Goal: Task Accomplishment & Management: Manage account settings

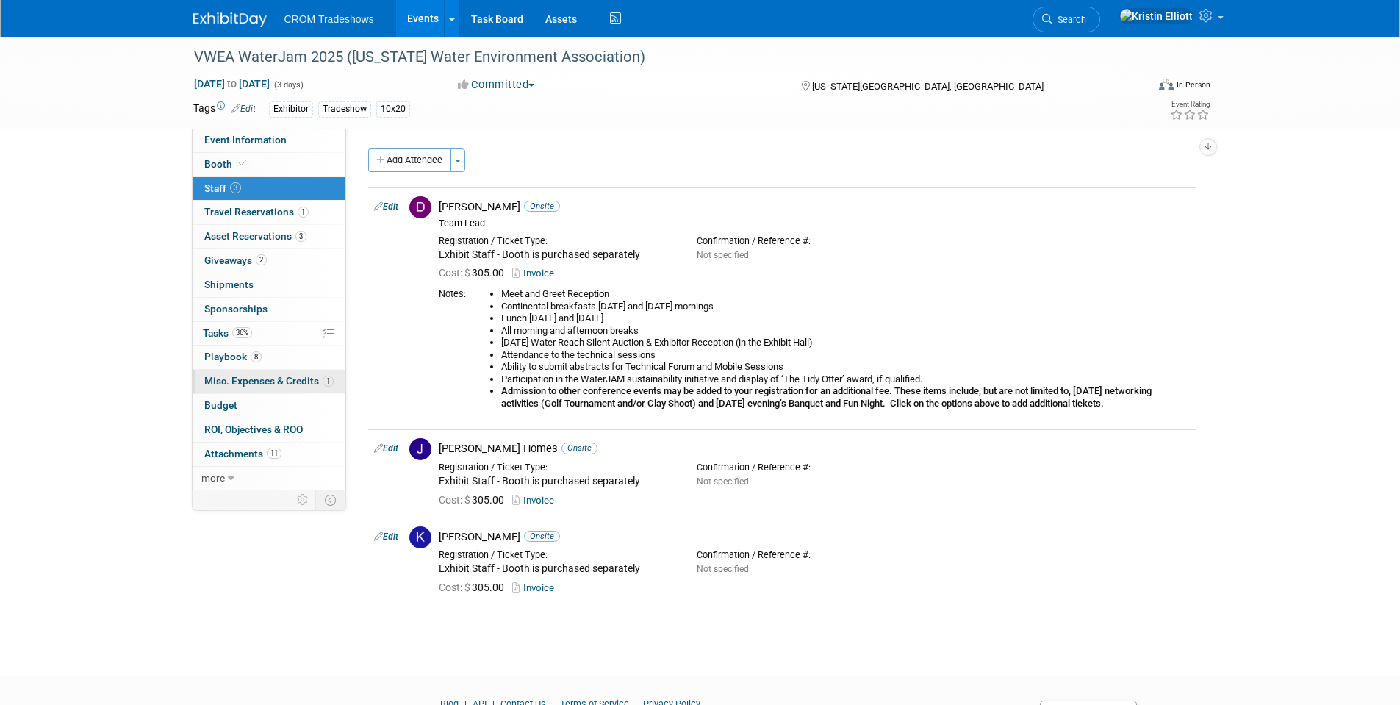
click at [260, 377] on span "Misc. Expenses & Credits 1" at bounding box center [268, 381] width 129 height 12
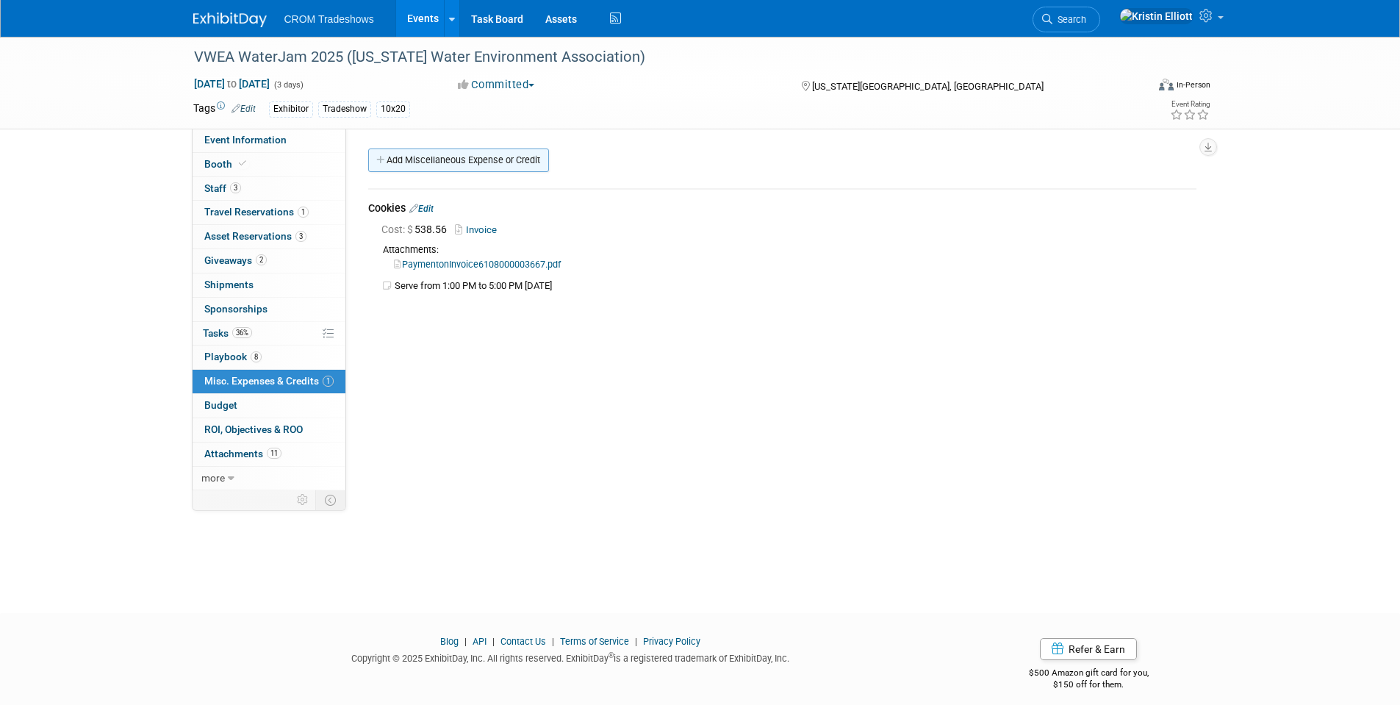
click at [528, 160] on link "Add Miscellaneous Expense or Credit" at bounding box center [458, 160] width 181 height 24
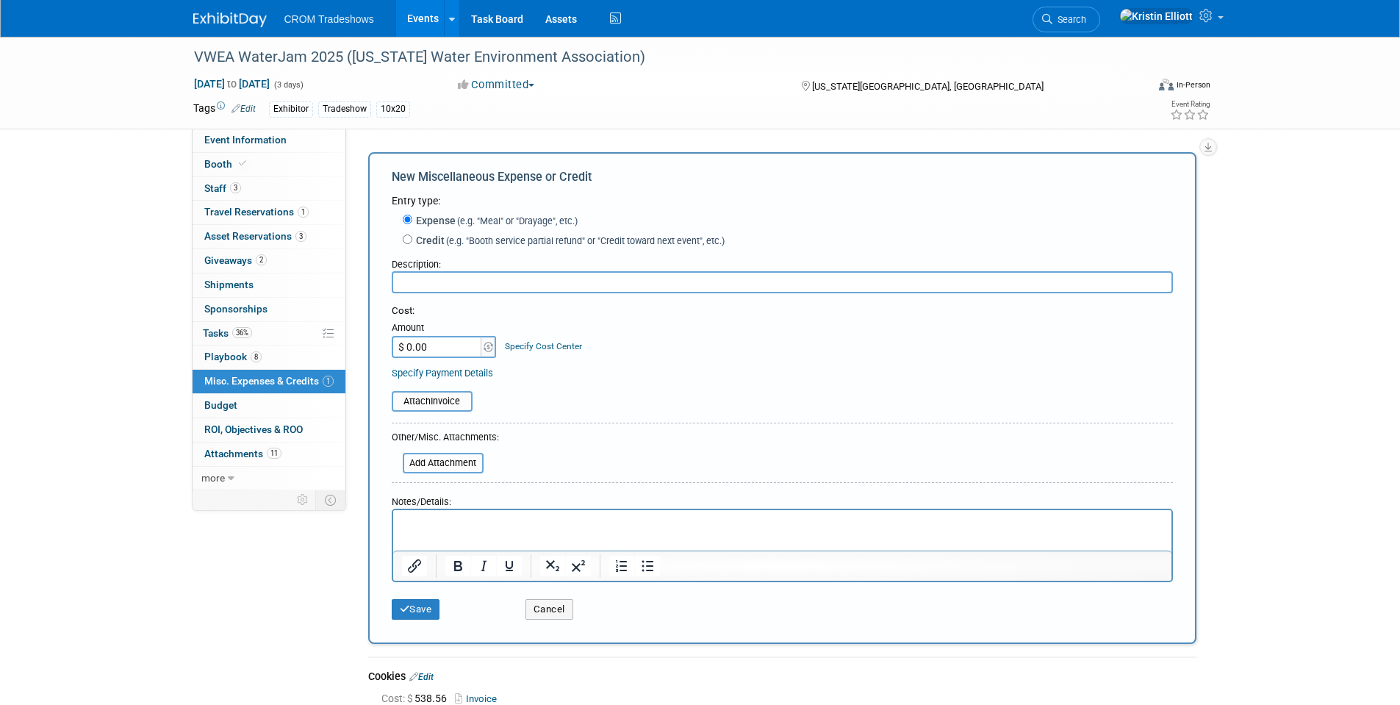
click at [483, 284] on input "text" at bounding box center [782, 282] width 781 height 22
type input "Water for People 5k"
click at [420, 531] on html at bounding box center [781, 520] width 778 height 21
click at [442, 337] on input "$ 0.00" at bounding box center [438, 347] width 92 height 22
type input "$ 50.00"
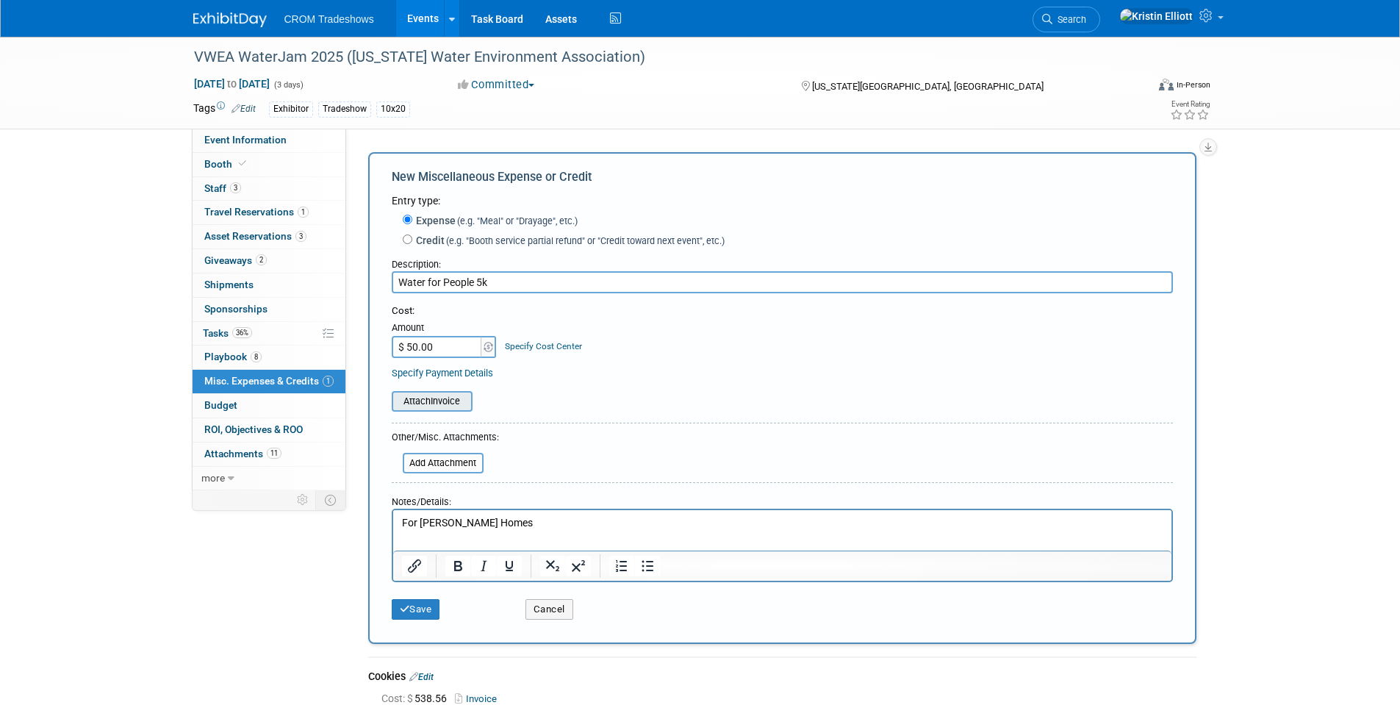
click at [459, 394] on input "file" at bounding box center [383, 401] width 175 height 18
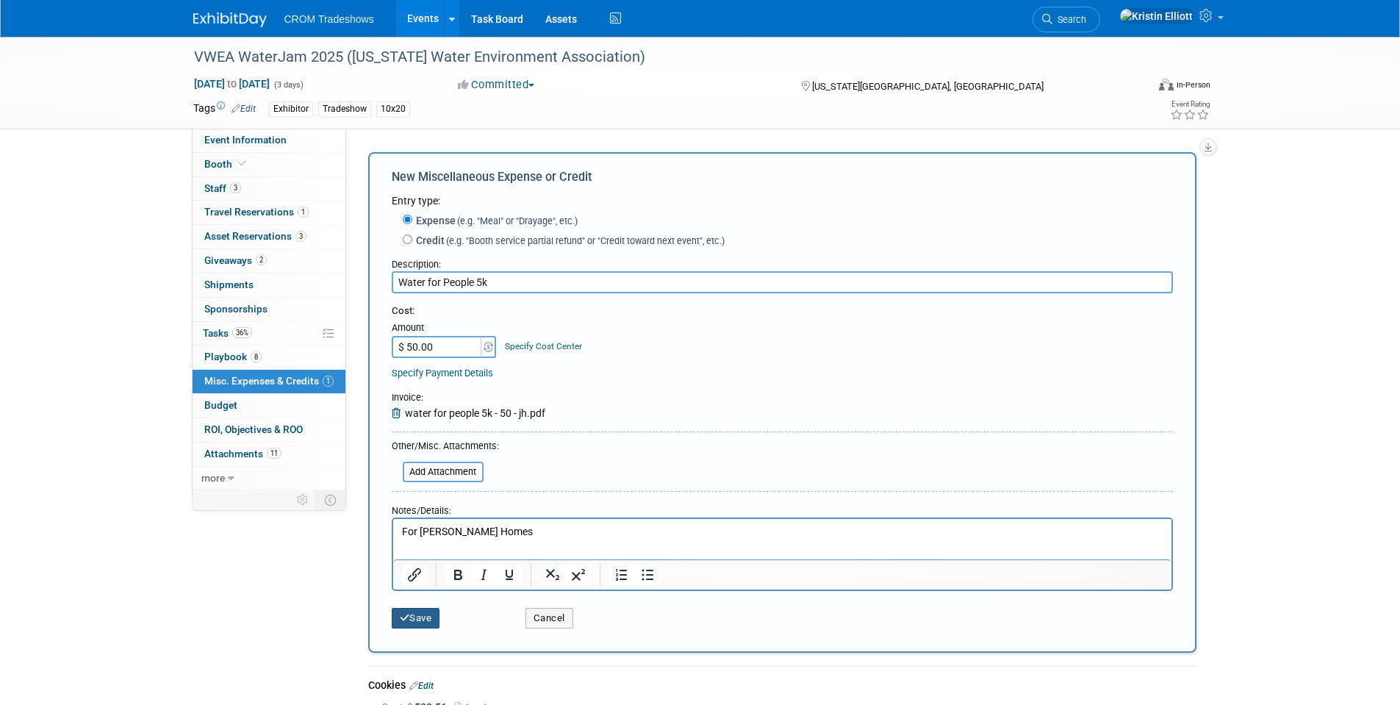
click at [426, 619] on button "Save" at bounding box center [416, 618] width 48 height 21
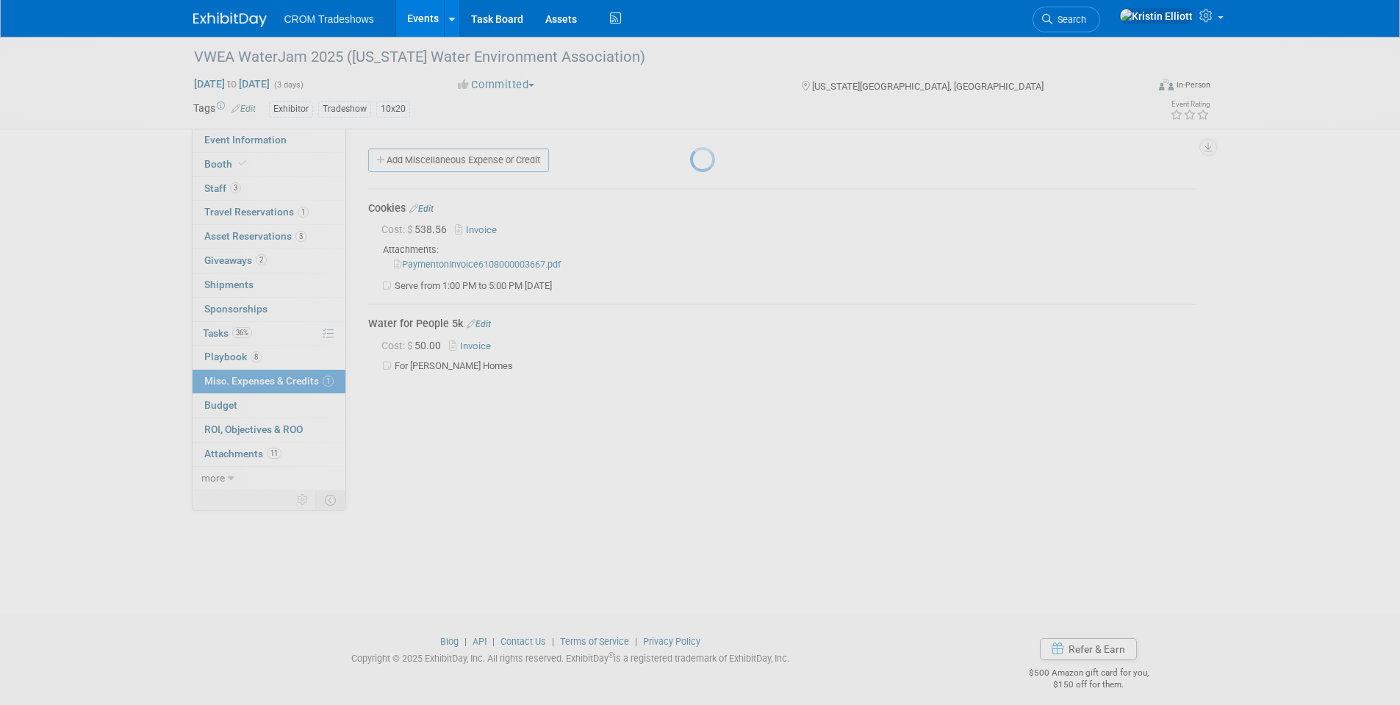
scroll to position [11, 0]
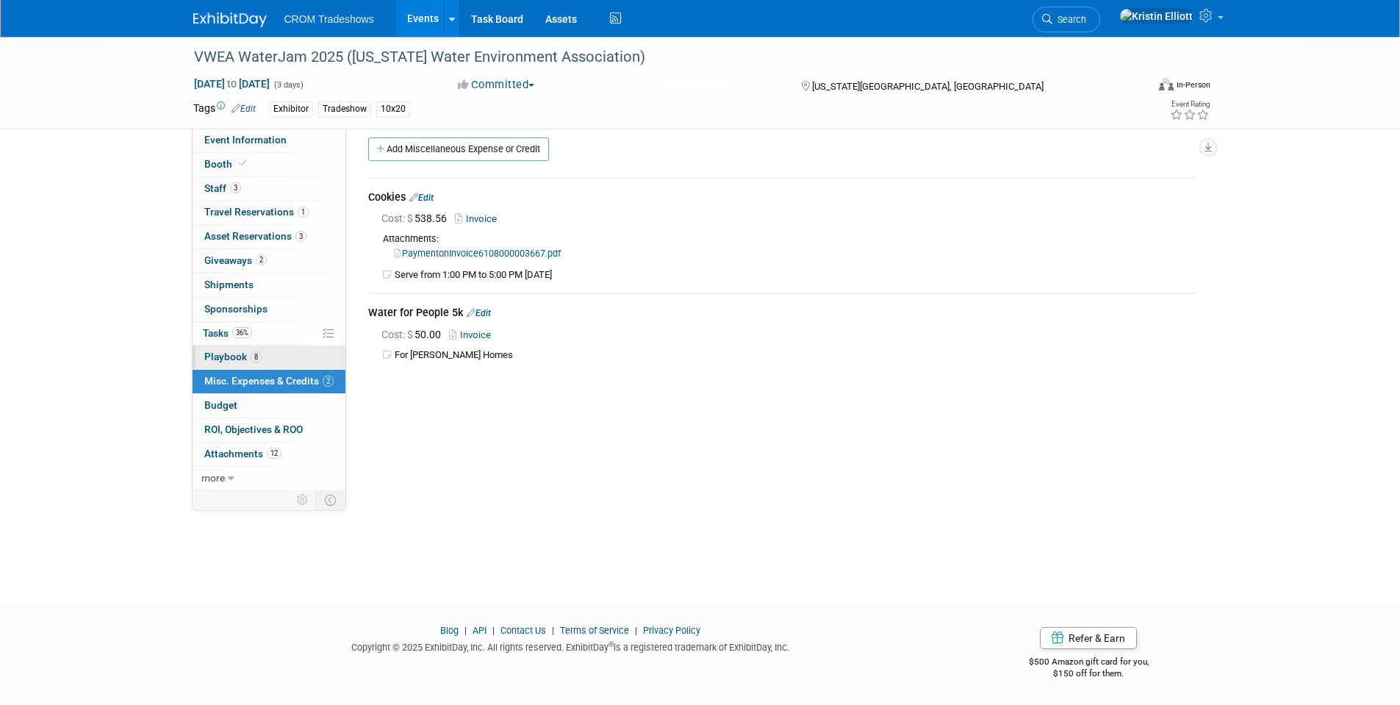
click at [240, 360] on span "Playbook 8" at bounding box center [232, 357] width 57 height 12
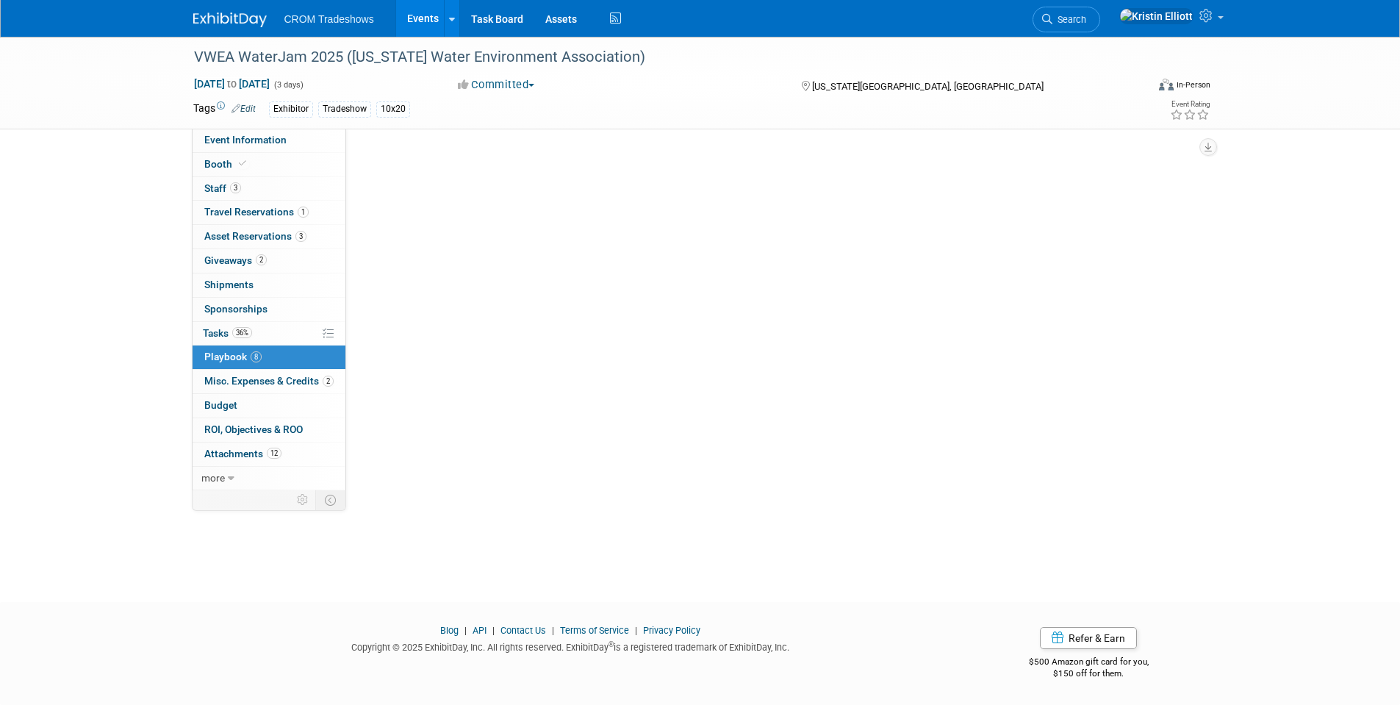
scroll to position [0, 0]
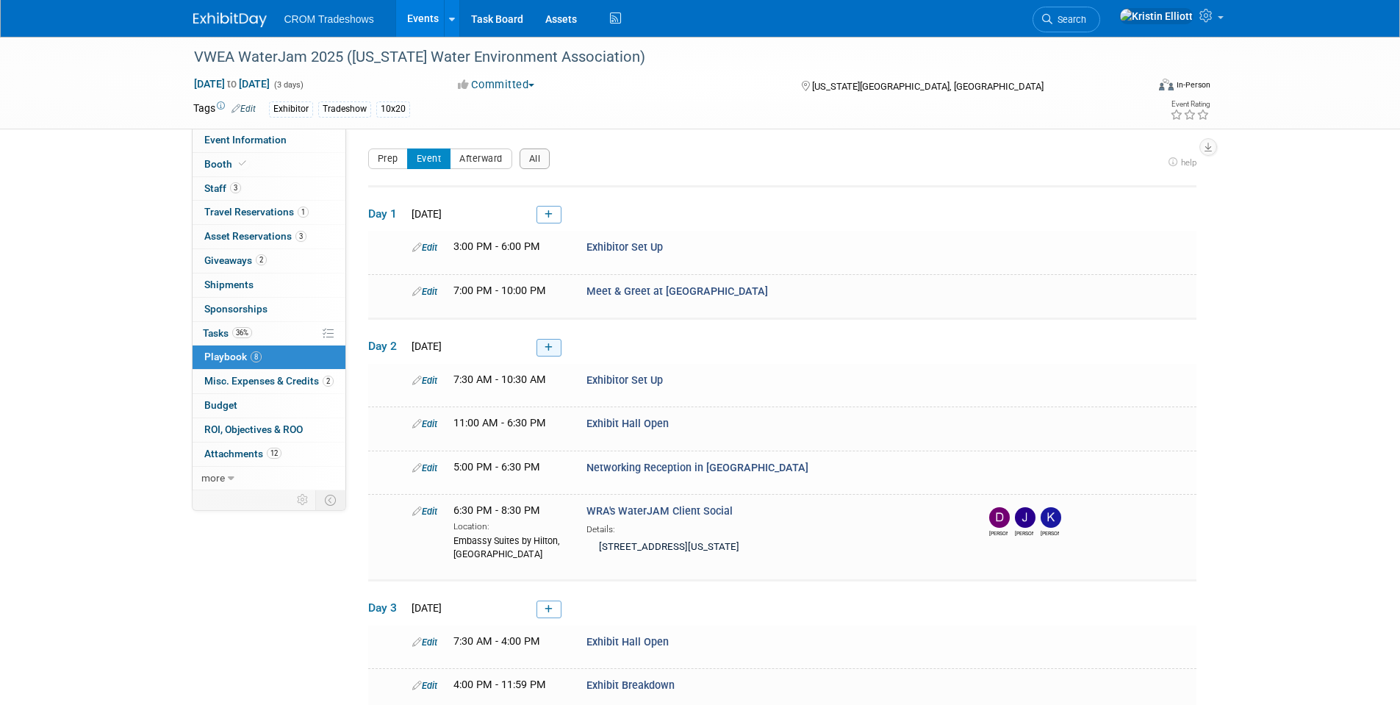
click at [549, 349] on icon at bounding box center [549, 347] width 8 height 9
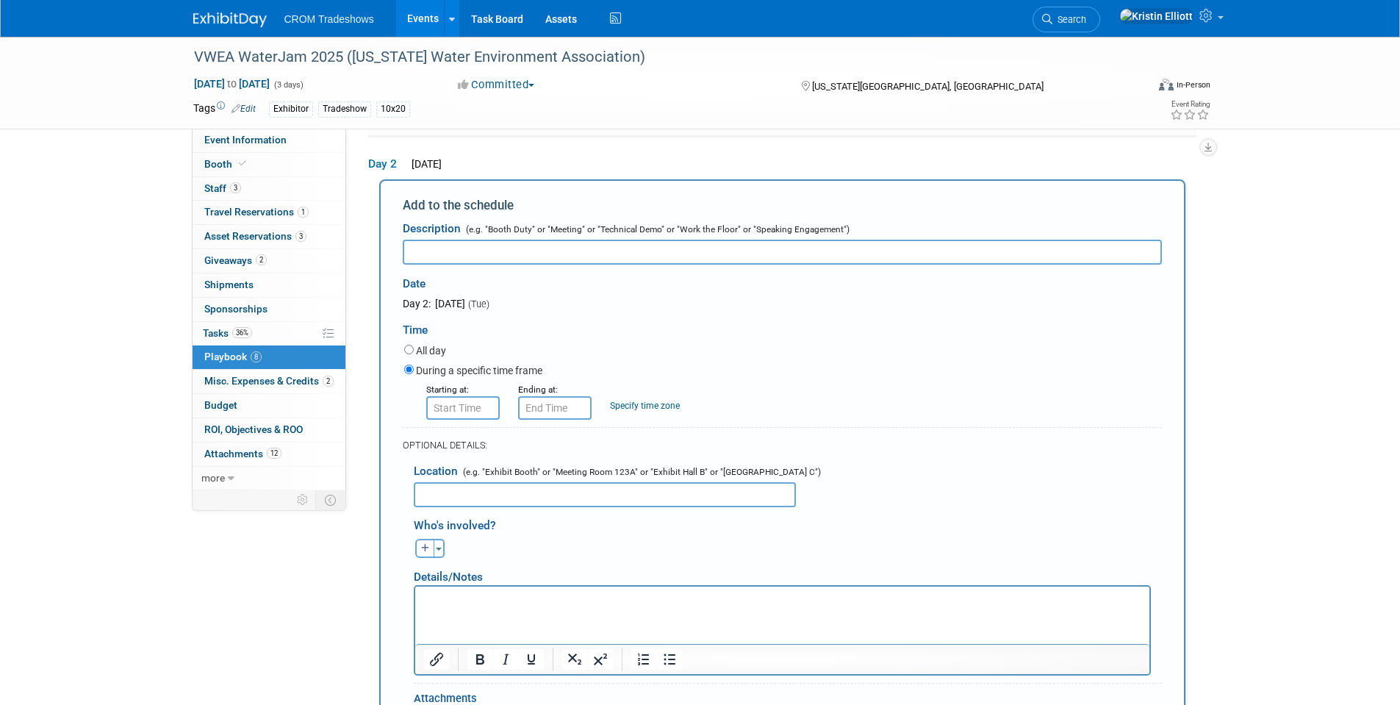
click at [506, 243] on input "text" at bounding box center [782, 252] width 759 height 25
paste input "Water for People 5k Fun Run/Walk"
type input "Water for People 5k Fun Run/Walk"
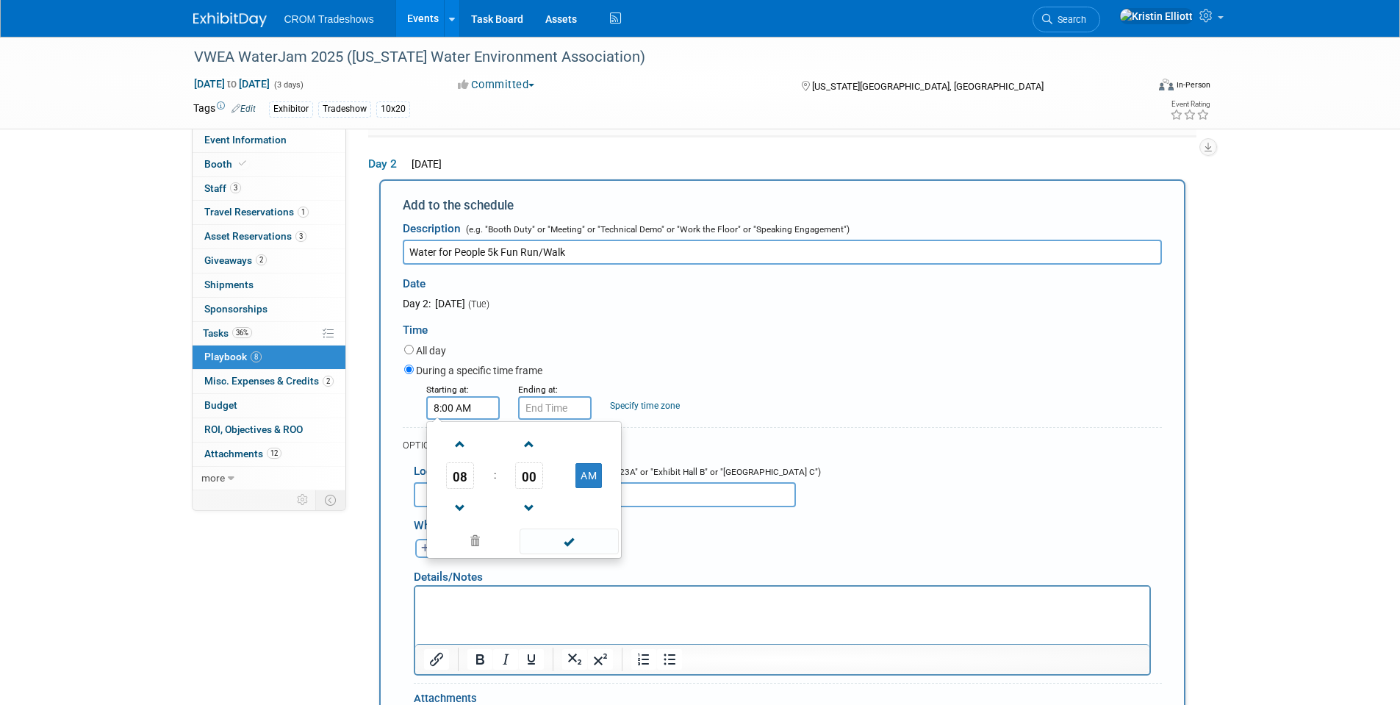
click at [469, 404] on input "8:00 AM" at bounding box center [462, 408] width 73 height 24
click at [469, 478] on span "08" at bounding box center [460, 475] width 28 height 26
click at [558, 489] on td "06" at bounding box center [547, 484] width 47 height 40
click at [538, 481] on span "00" at bounding box center [529, 475] width 28 height 26
click at [557, 478] on td "30" at bounding box center [547, 484] width 47 height 40
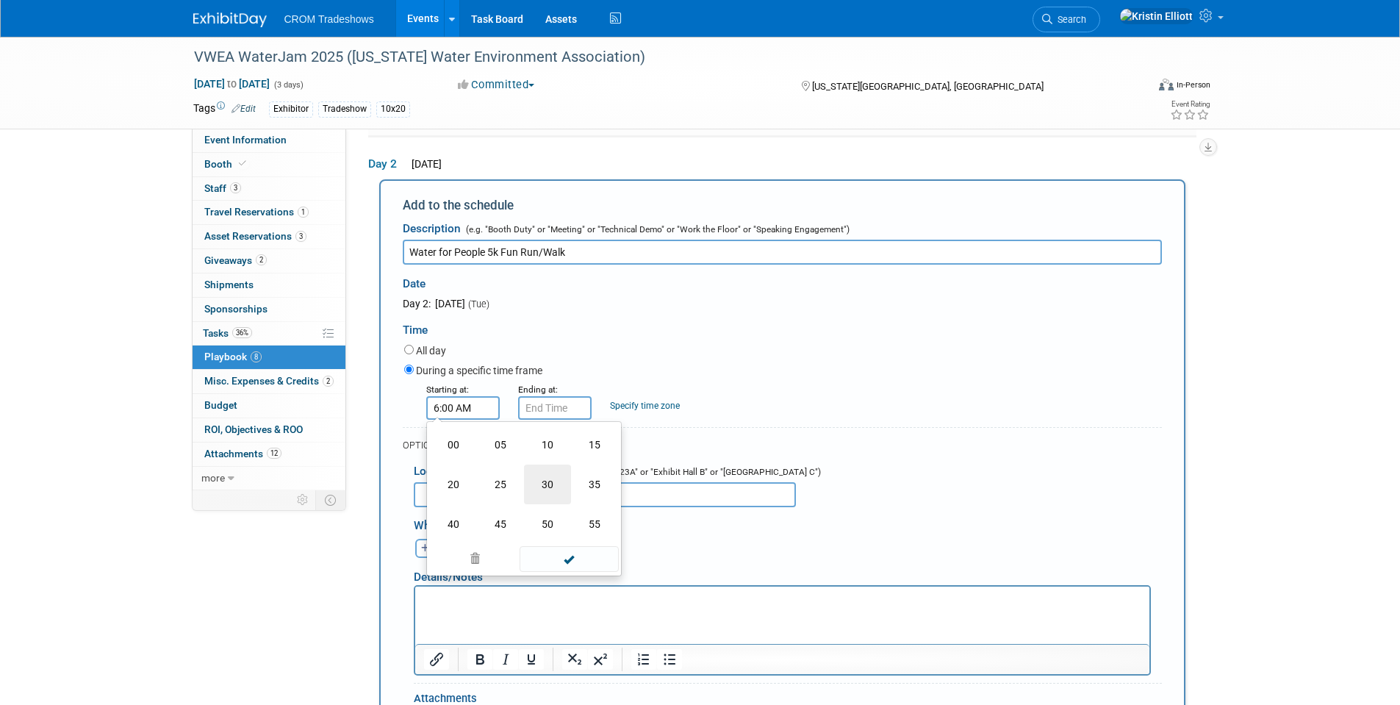
type input "6:30 AM"
click at [564, 547] on span at bounding box center [569, 541] width 99 height 26
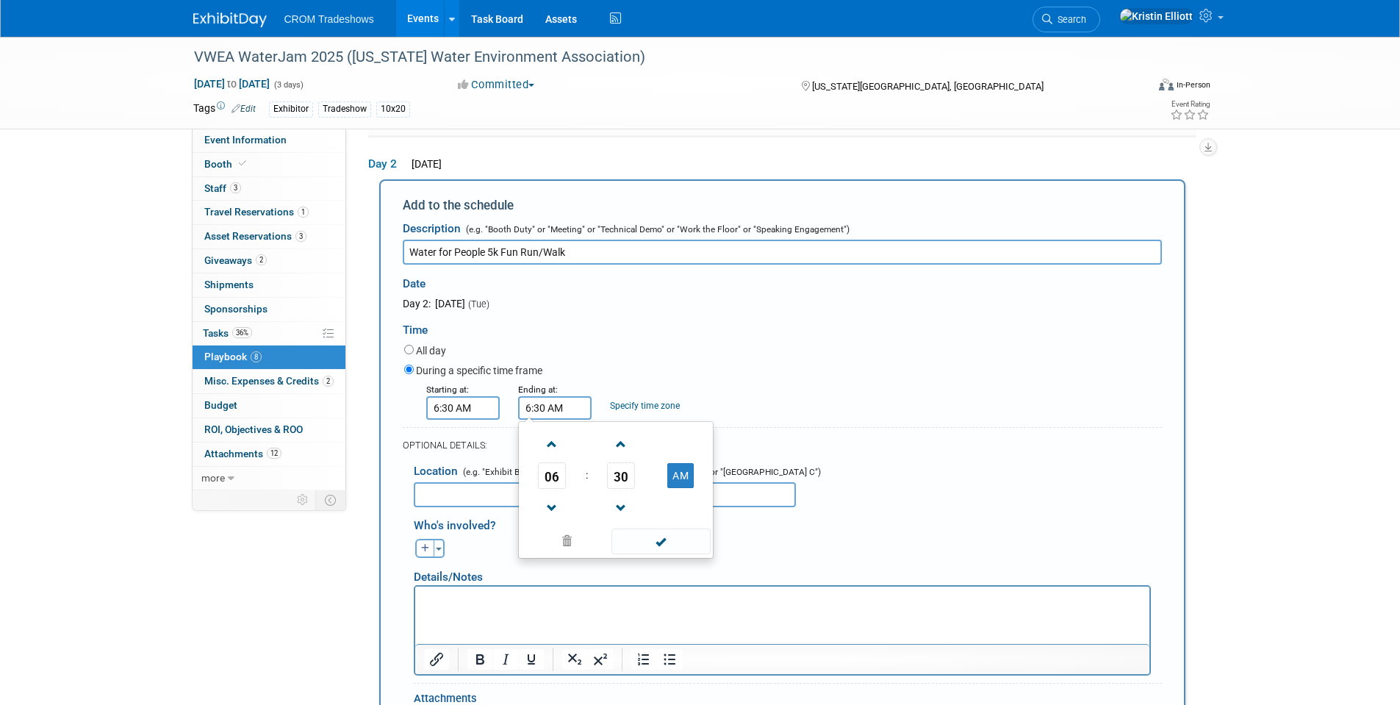
click at [552, 412] on input "6:30 AM" at bounding box center [554, 408] width 73 height 24
click at [564, 484] on span "06" at bounding box center [552, 475] width 28 height 26
click at [565, 529] on td "08" at bounding box center [545, 524] width 47 height 40
click at [620, 477] on span "30" at bounding box center [621, 475] width 28 height 26
click at [539, 439] on td "00" at bounding box center [545, 445] width 47 height 40
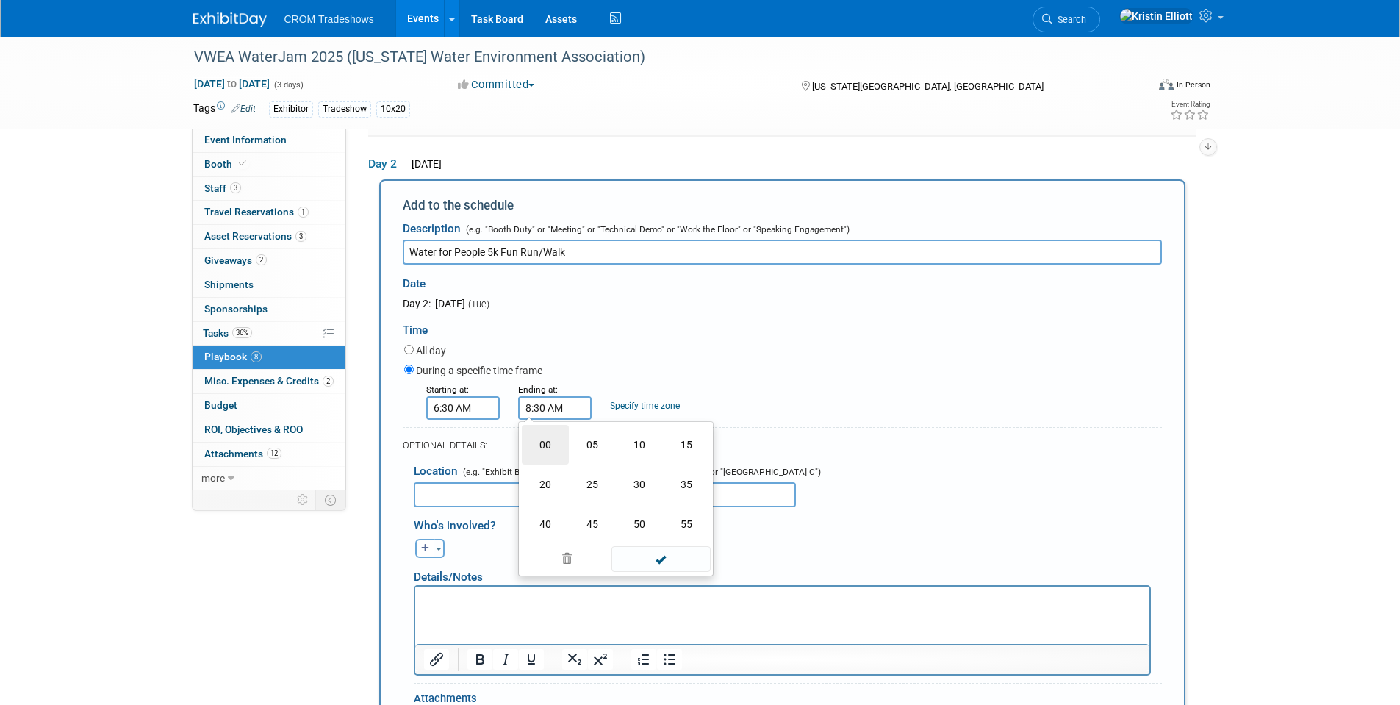
type input "8:00 AM"
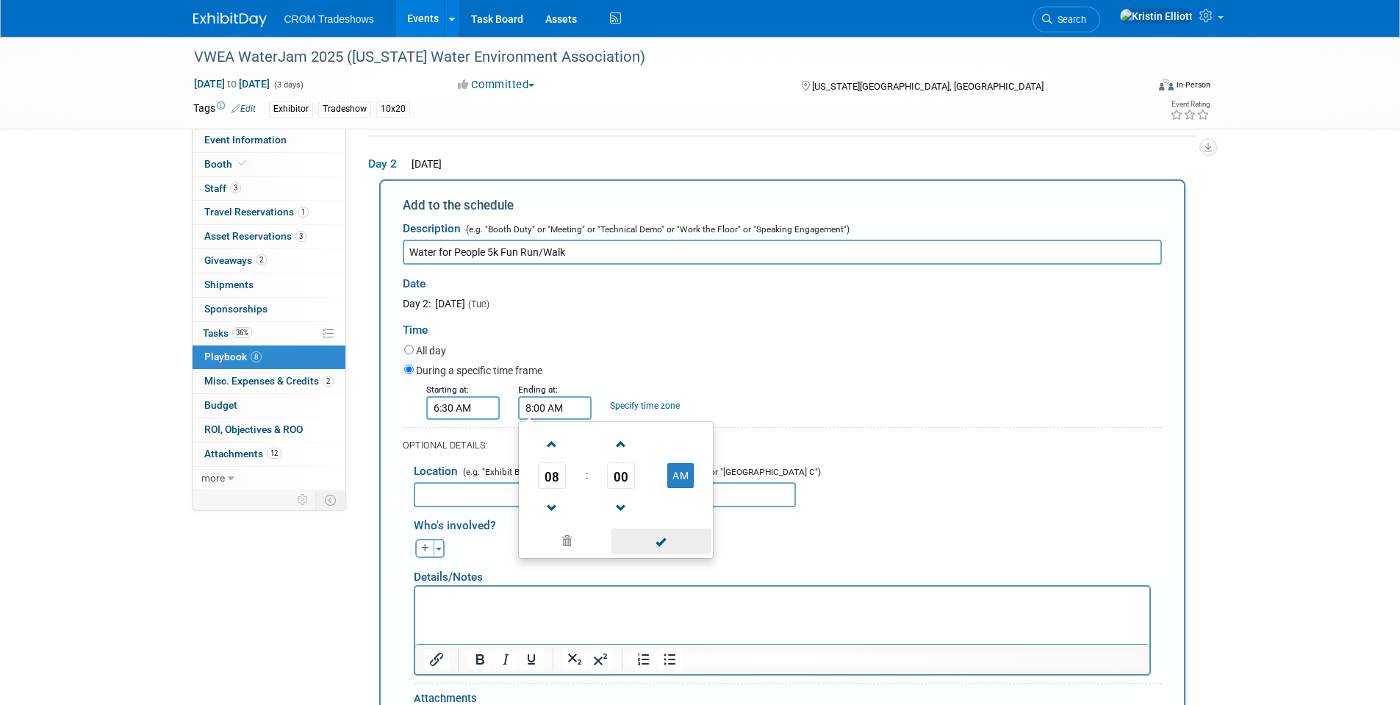
click at [670, 547] on span at bounding box center [660, 541] width 99 height 26
click at [499, 504] on input "text" at bounding box center [605, 494] width 382 height 25
paste input "[US_STATE] Beach Boardwalk at [GEOGRAPHIC_DATA] (Neptune Statue)"
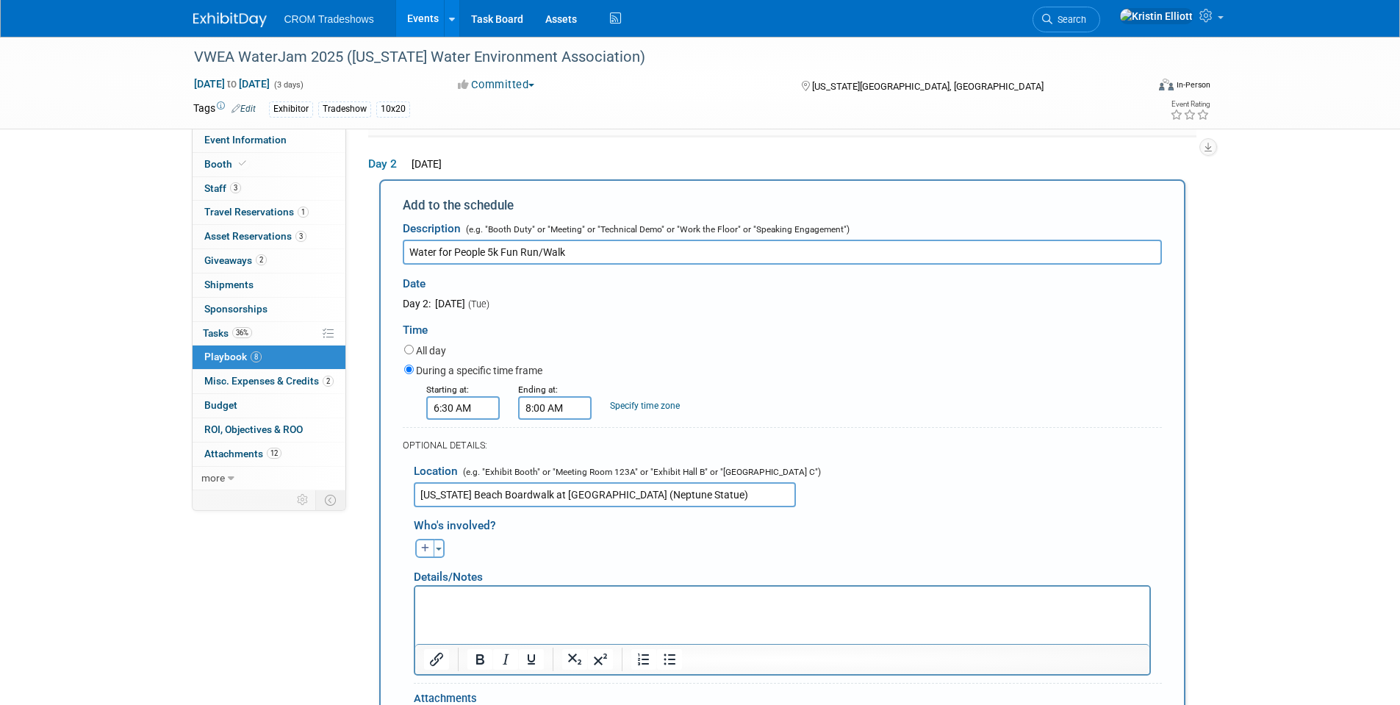
click at [425, 497] on input "[US_STATE] Beach Boardwalk at [GEOGRAPHIC_DATA] (Neptune Statue)" at bounding box center [605, 494] width 382 height 25
type input "[US_STATE] Beach Boardwalk at [GEOGRAPHIC_DATA] (Neptune Statue)"
click at [431, 546] on button "button" at bounding box center [424, 548] width 19 height 19
select select
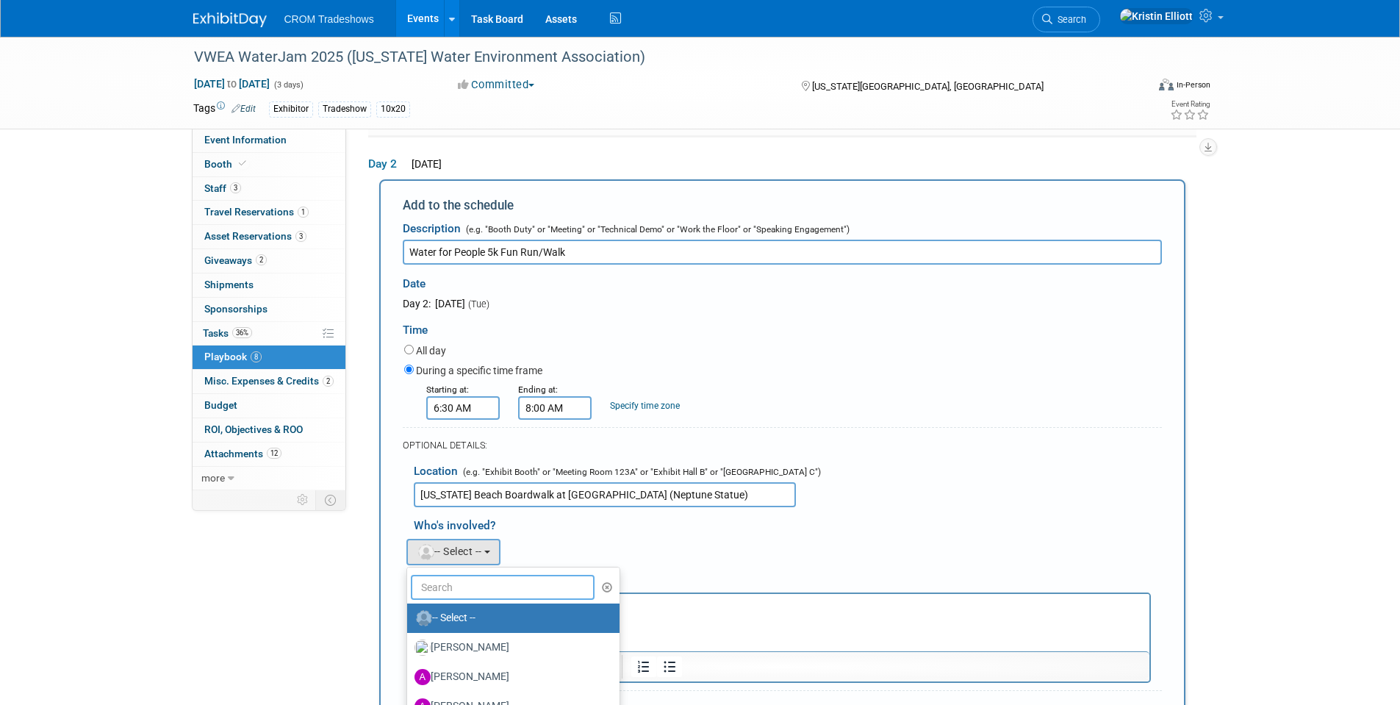
click at [461, 597] on input "text" at bounding box center [503, 587] width 184 height 25
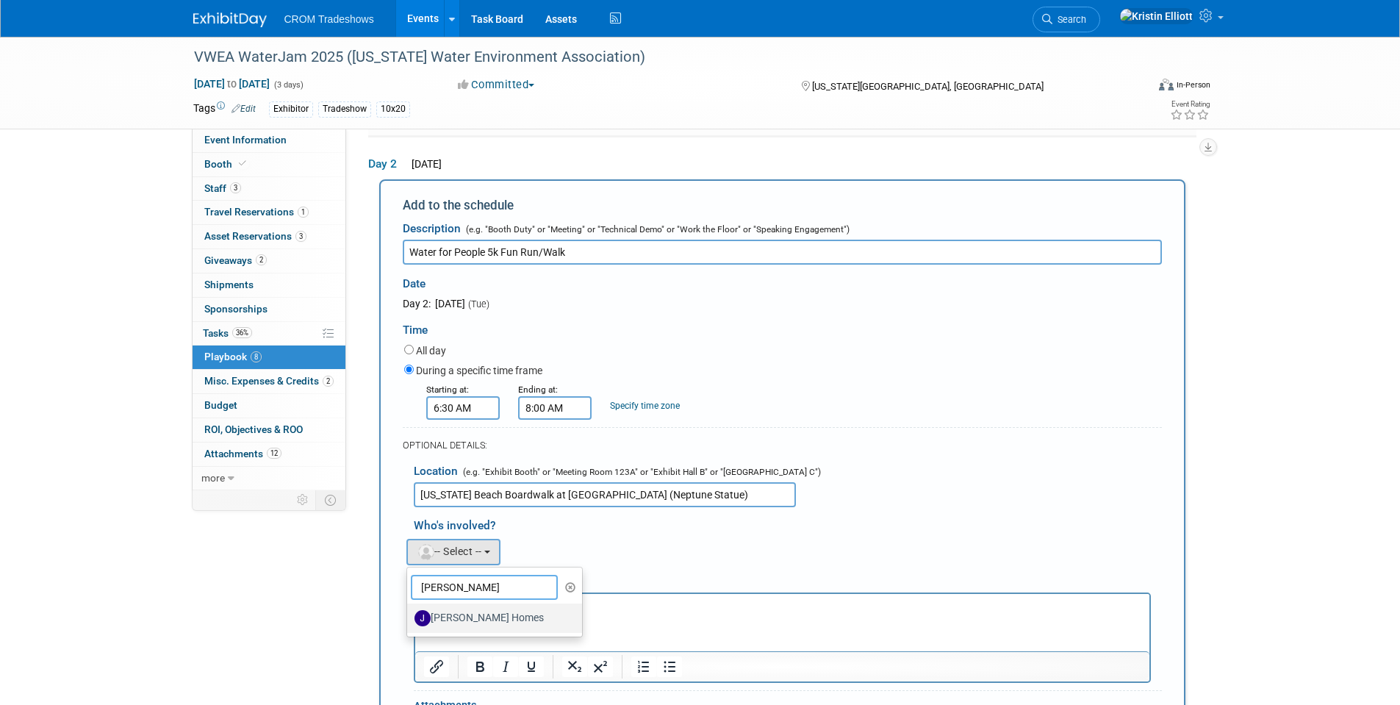
type input "[PERSON_NAME]"
click at [453, 624] on label "[PERSON_NAME] Homes" at bounding box center [491, 618] width 154 height 24
click at [409, 621] on input "[PERSON_NAME] Homes" at bounding box center [405, 616] width 10 height 10
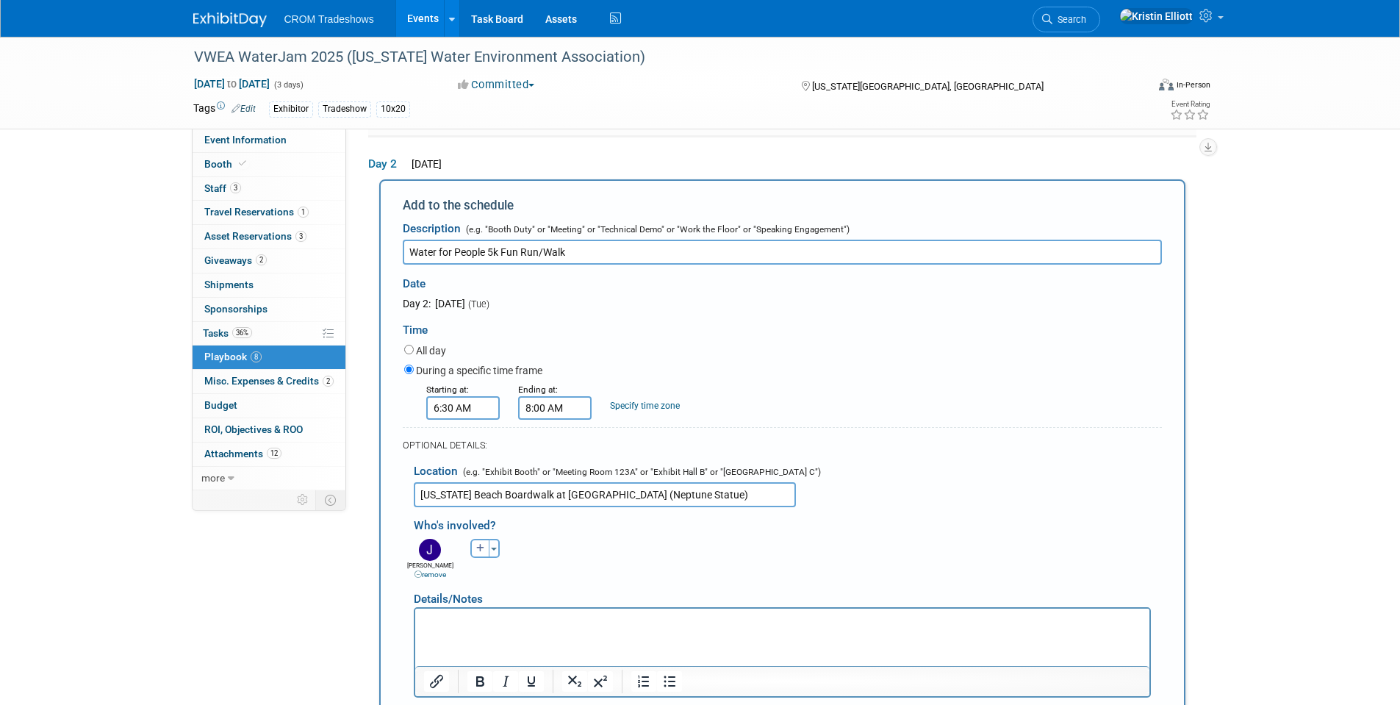
scroll to position [328, 0]
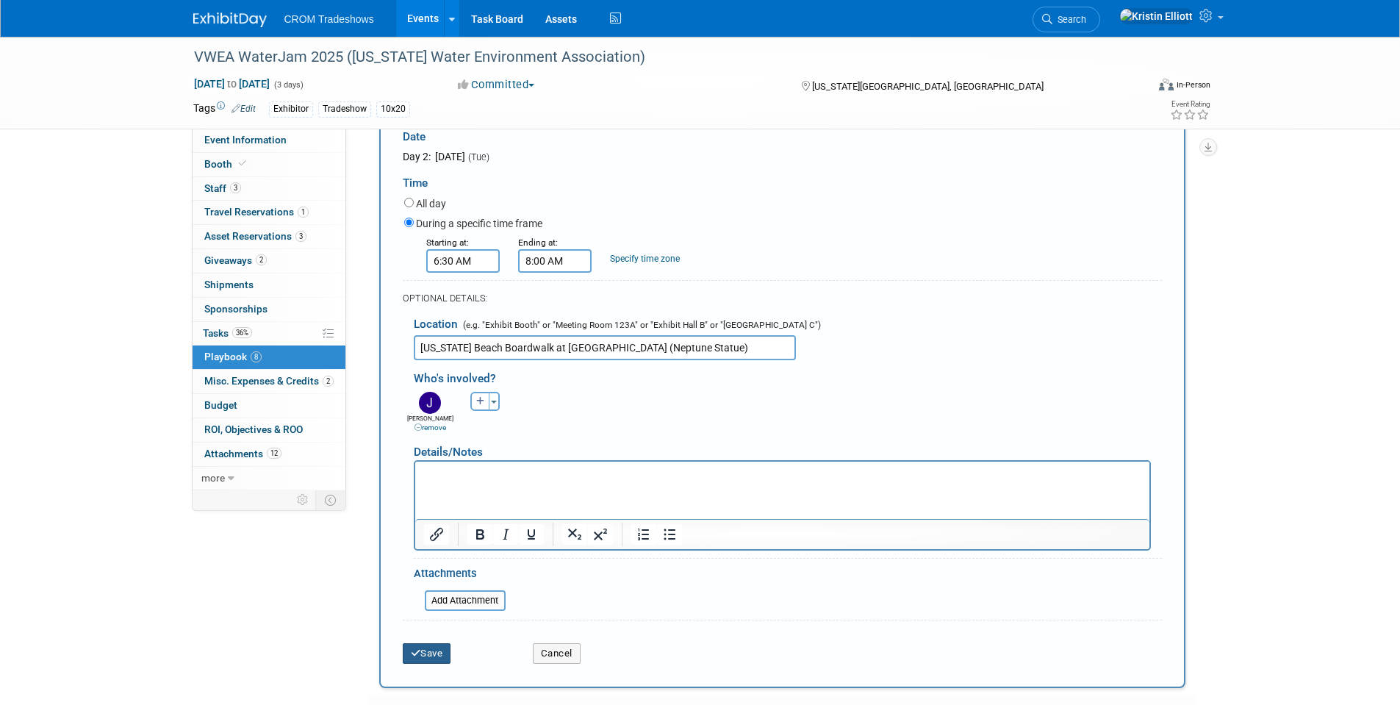
click at [431, 658] on button "Save" at bounding box center [427, 653] width 48 height 21
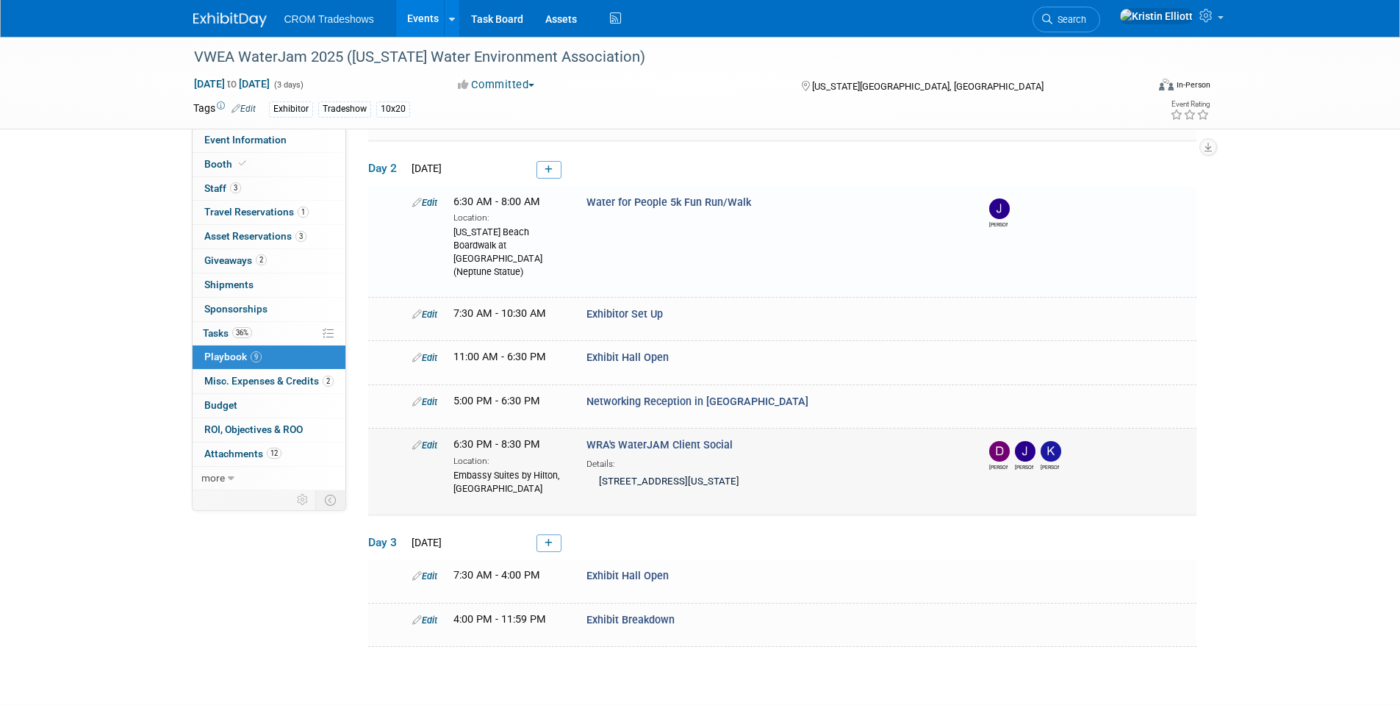
scroll to position [179, 0]
click at [428, 199] on link "Edit" at bounding box center [424, 200] width 25 height 11
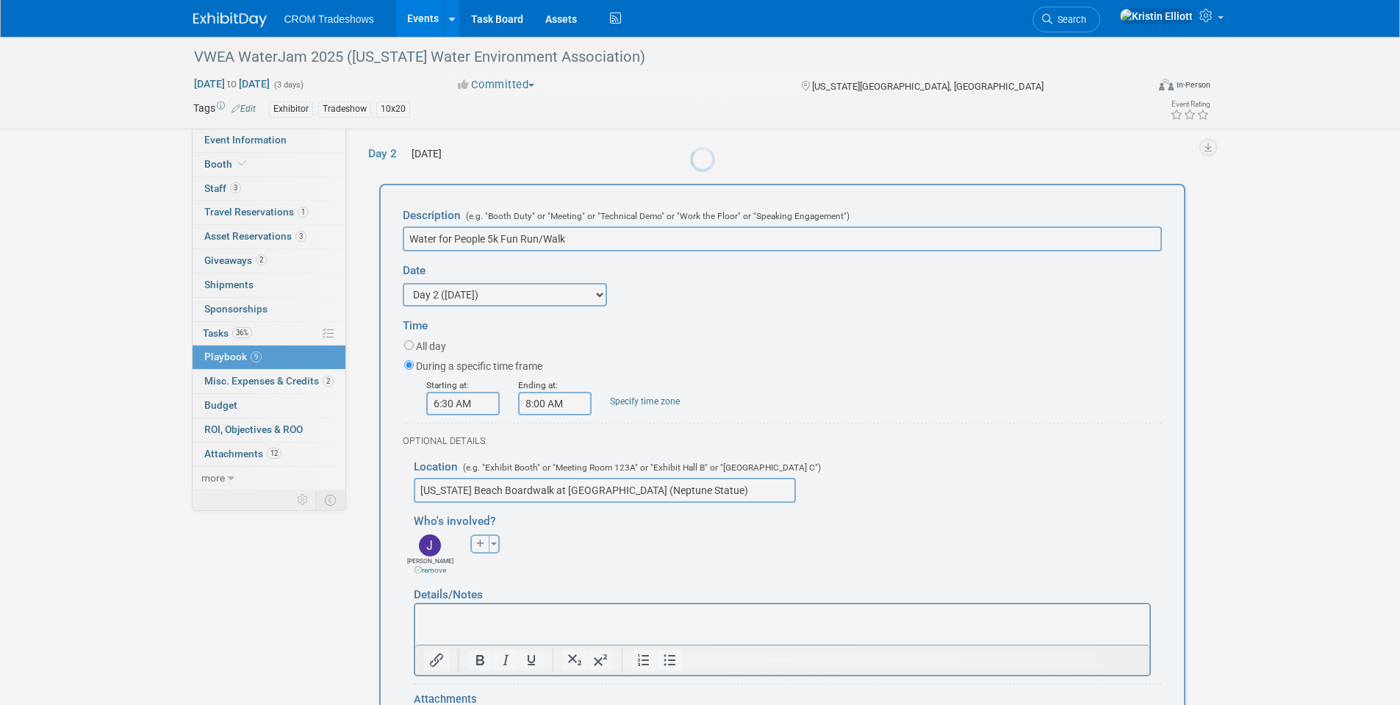
scroll to position [196, 0]
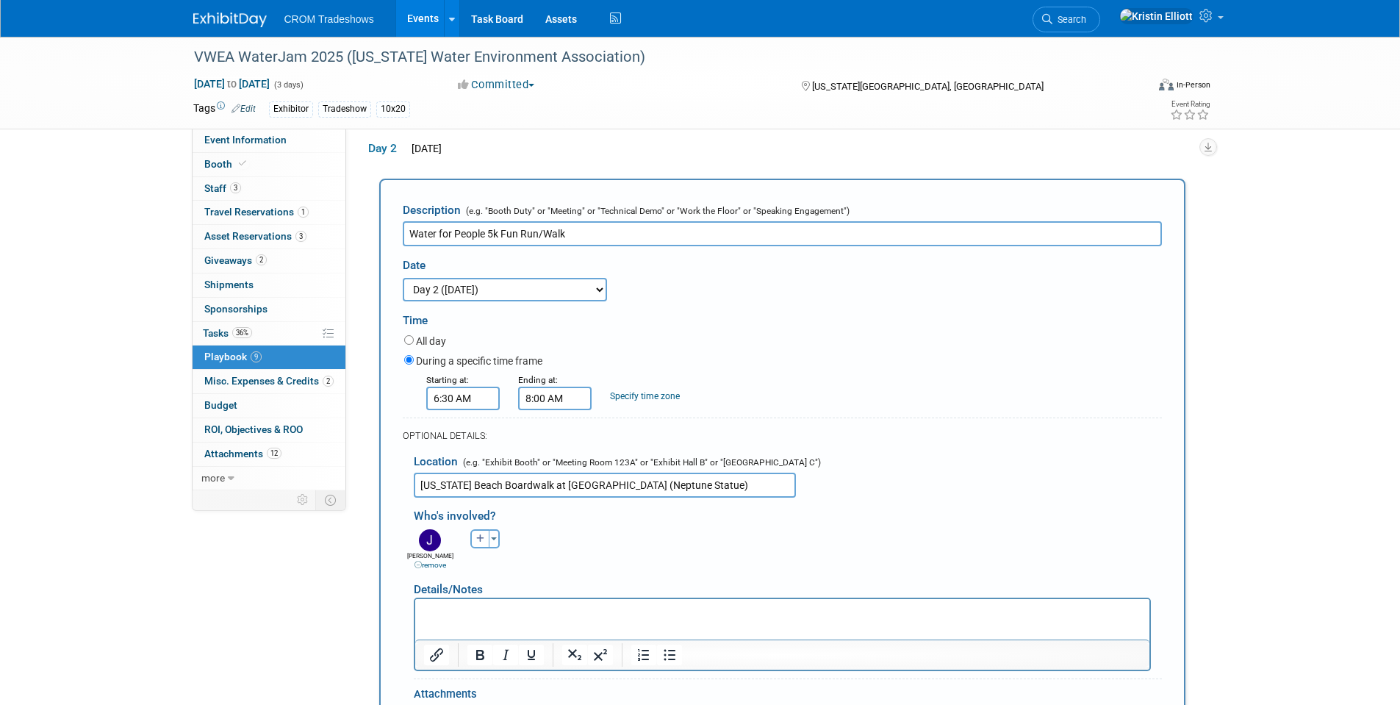
click at [519, 600] on html at bounding box center [781, 609] width 734 height 21
click at [513, 619] on html at bounding box center [781, 609] width 734 height 21
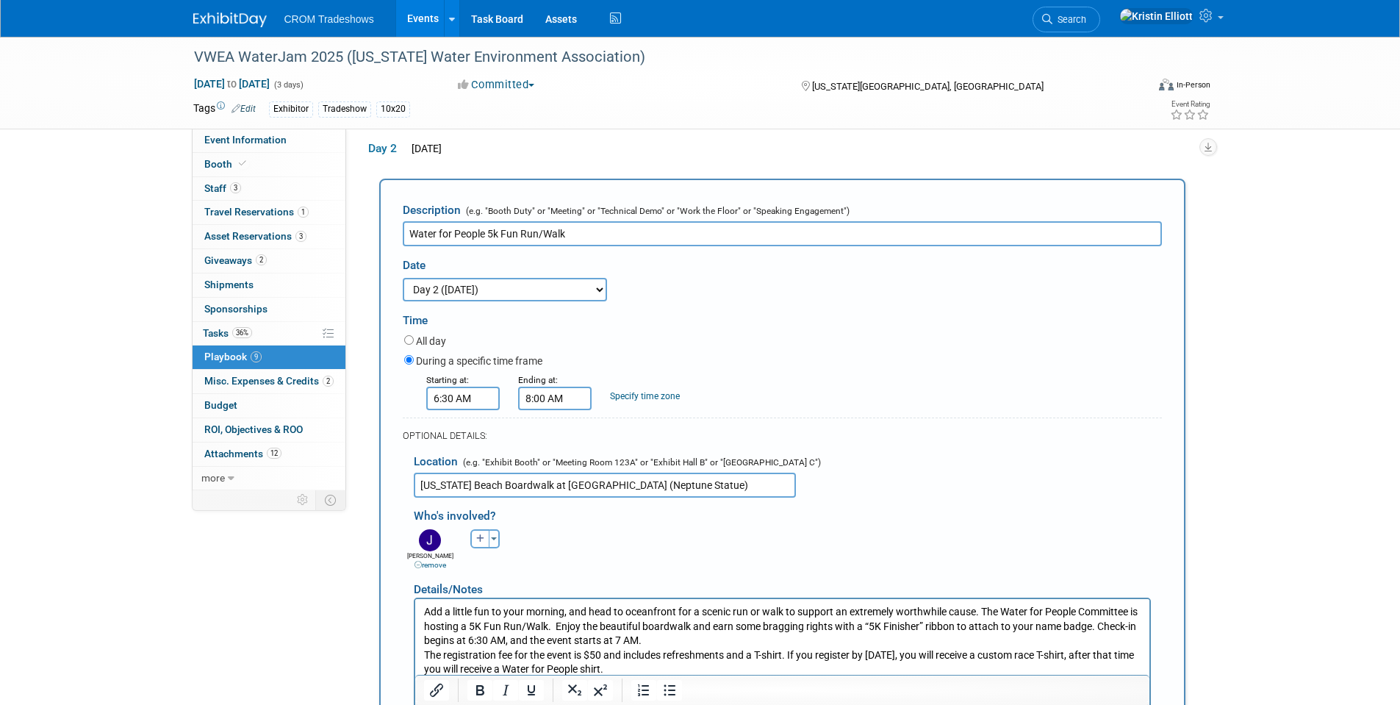
click at [420, 656] on html "Add a little fun to your morning, and head to oceanfront for a scenic run or wa…" at bounding box center [781, 638] width 734 height 78
click at [424, 653] on p "The registration fee for the event is $50 and includes refreshments and a T-shi…" at bounding box center [781, 662] width 717 height 29
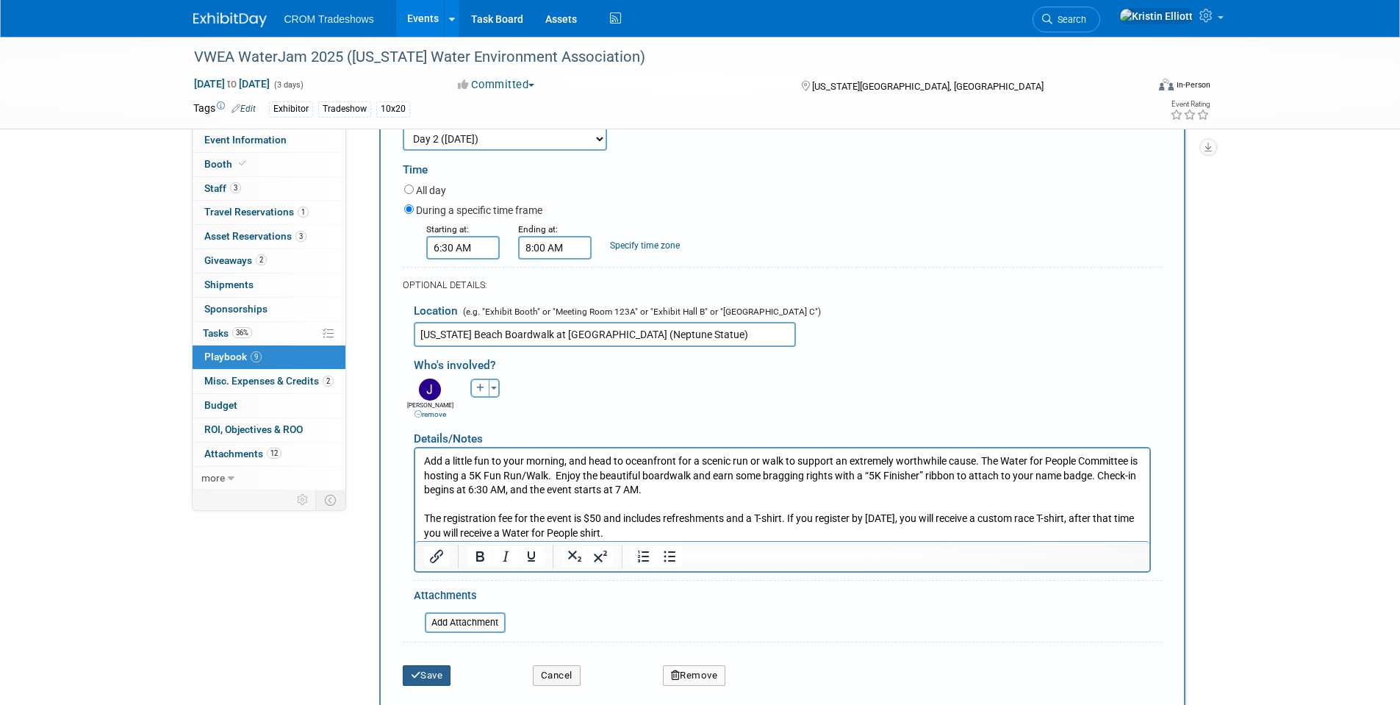
click at [441, 676] on button "Save" at bounding box center [427, 675] width 48 height 21
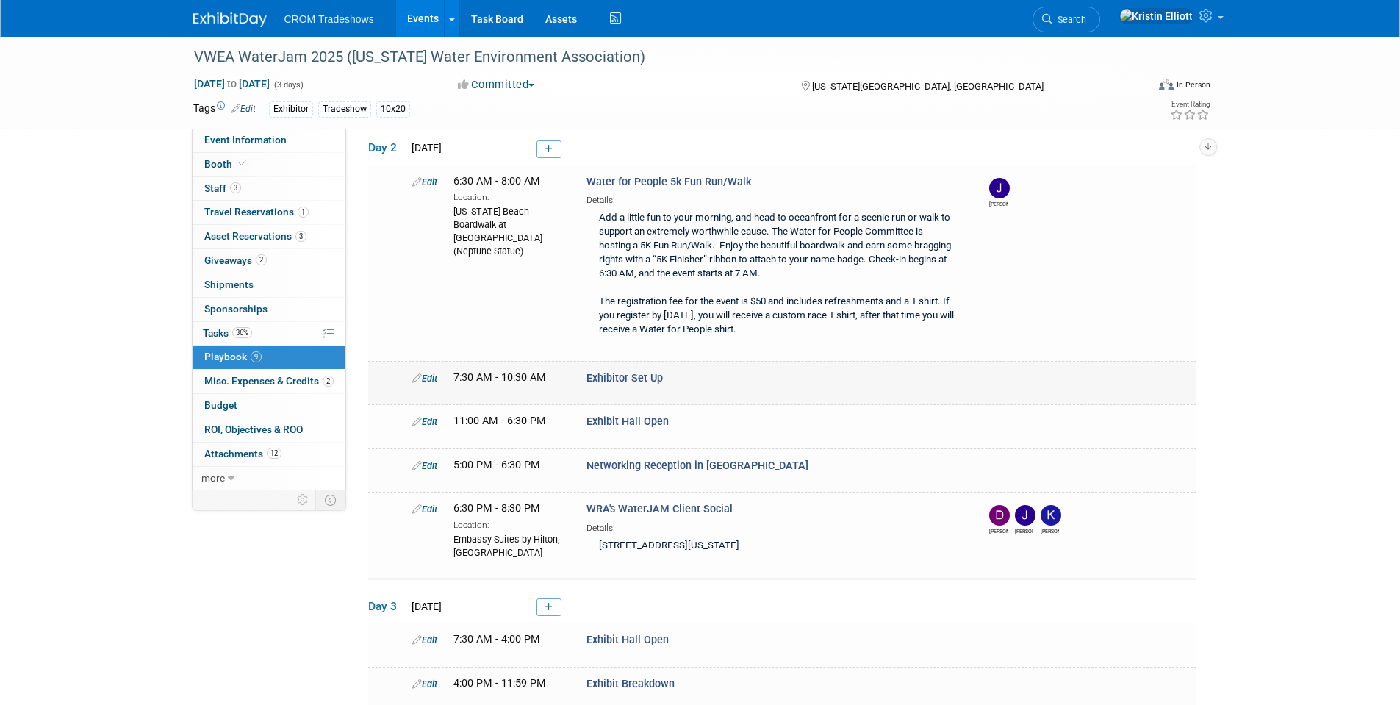
scroll to position [0, 0]
